Goal: Find specific page/section: Find specific page/section

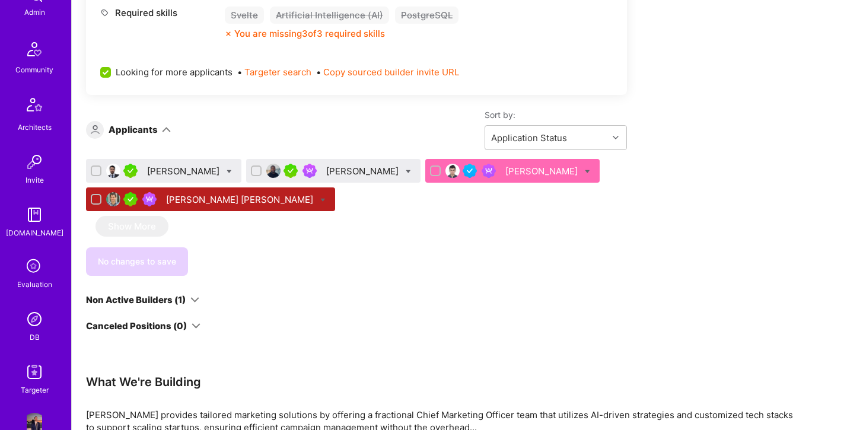
scroll to position [331, 0]
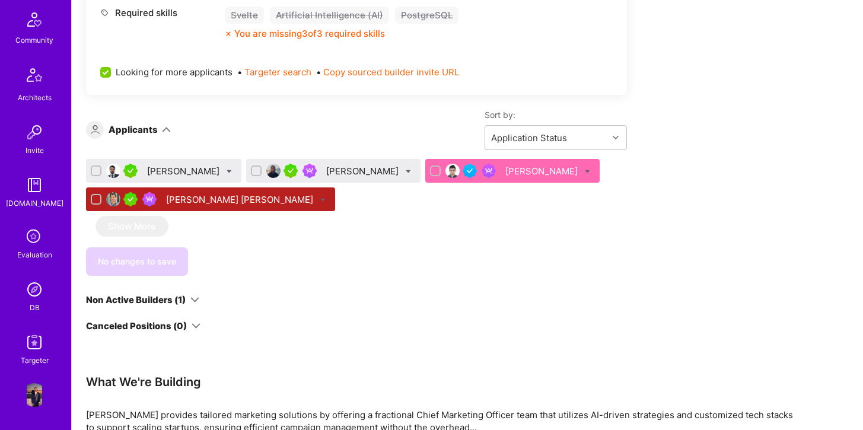
click at [33, 344] on img at bounding box center [35, 342] width 24 height 24
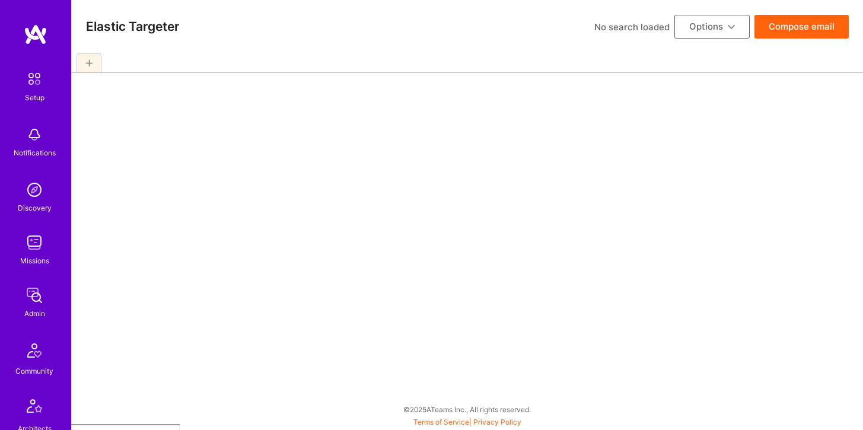
click at [35, 298] on img at bounding box center [35, 295] width 24 height 24
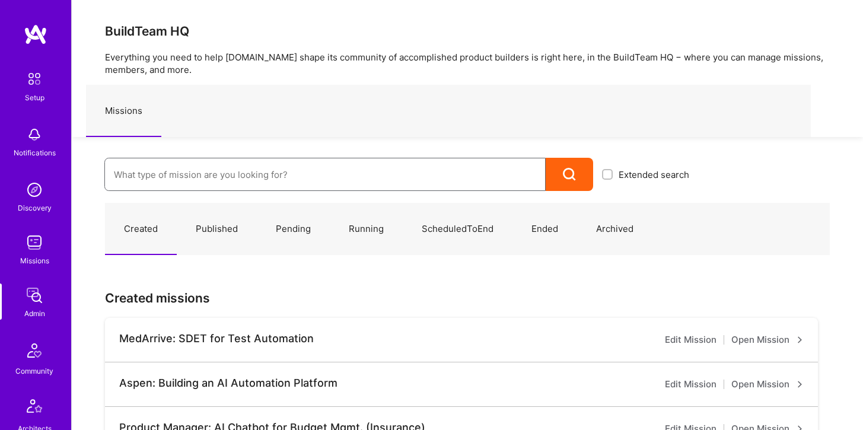
click at [189, 177] on input at bounding box center [325, 174] width 422 height 30
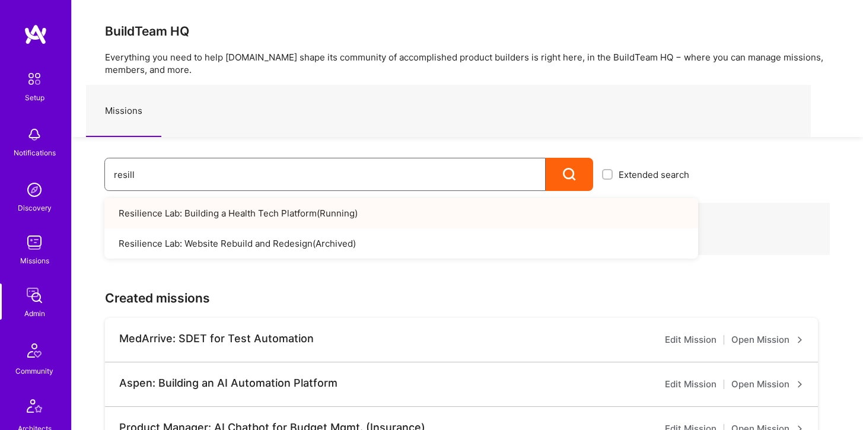
type input "resill"
click at [207, 210] on link "Resilience Lab: Building a Health Tech Platform ( Running )" at bounding box center [400, 213] width 593 height 30
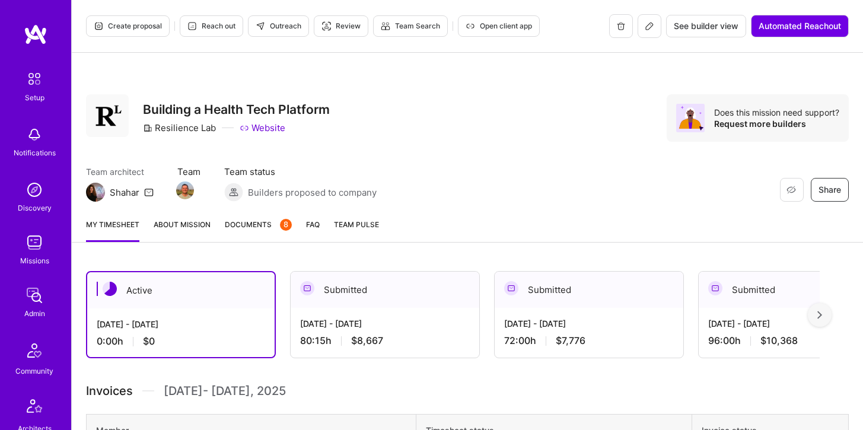
click at [646, 32] on button at bounding box center [649, 26] width 24 height 24
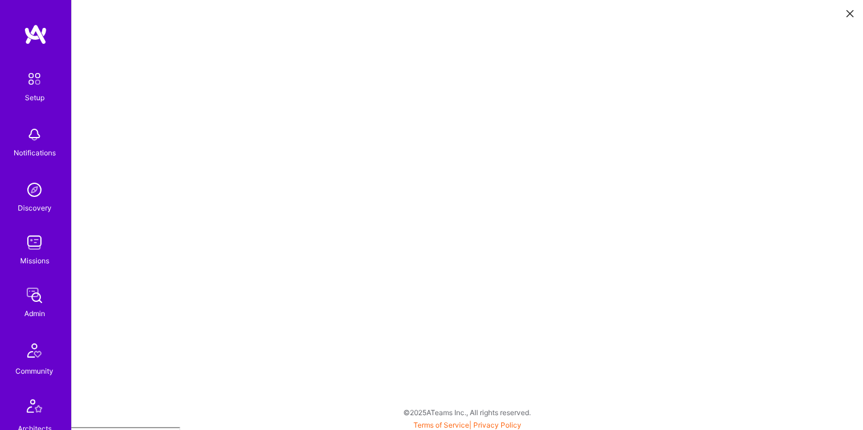
scroll to position [3, 0]
